Goal: Information Seeking & Learning: Check status

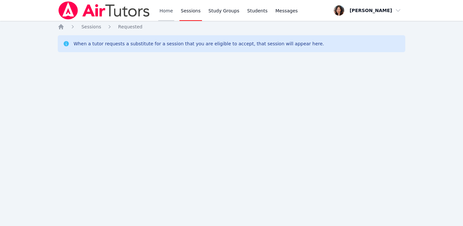
click at [163, 8] on link "Home" at bounding box center [166, 10] width 16 height 21
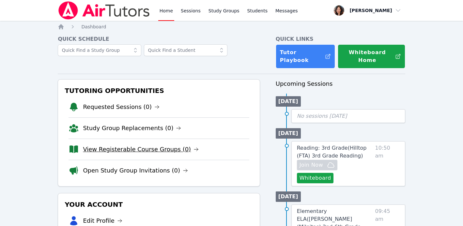
click at [164, 148] on link "View Registerable Course Groups (0)" at bounding box center [141, 149] width 116 height 9
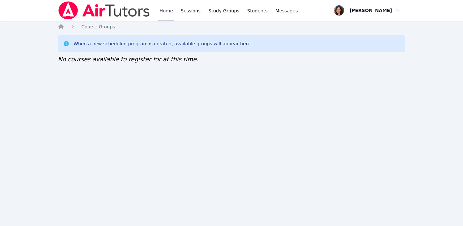
click at [162, 9] on link "Home" at bounding box center [166, 10] width 16 height 21
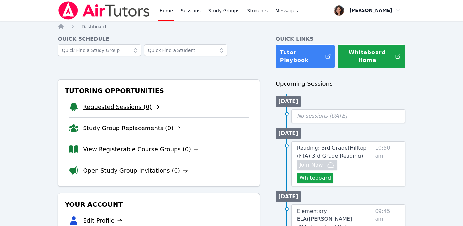
click at [126, 104] on link "Requested Sessions (0)" at bounding box center [121, 106] width 77 height 9
